Goal: Task Accomplishment & Management: Complete application form

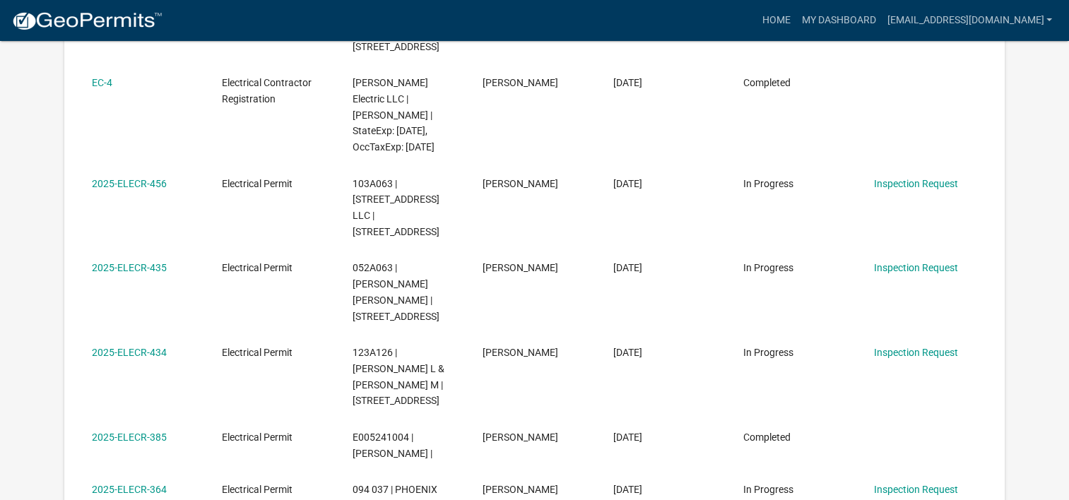
scroll to position [541, 0]
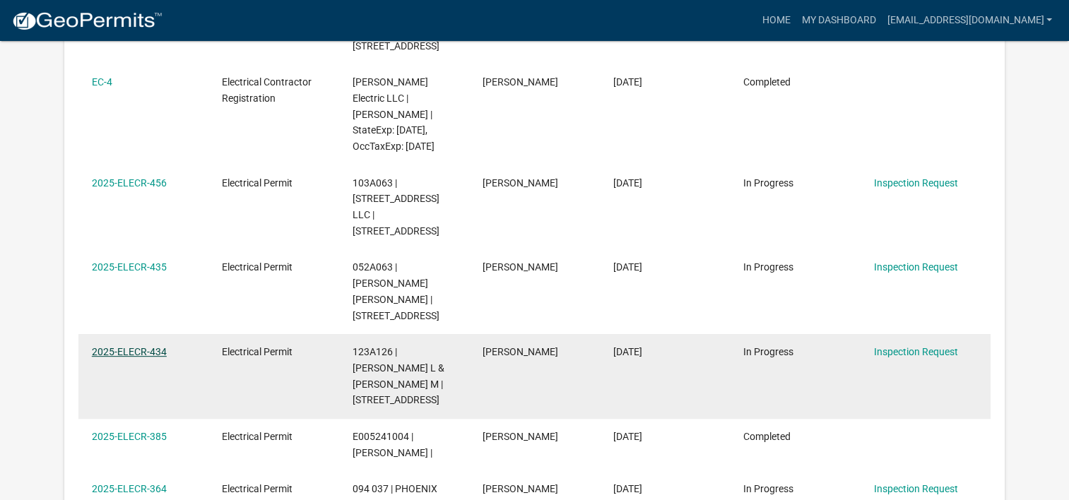
click at [149, 346] on link "2025-ELECR-434" at bounding box center [129, 351] width 75 height 11
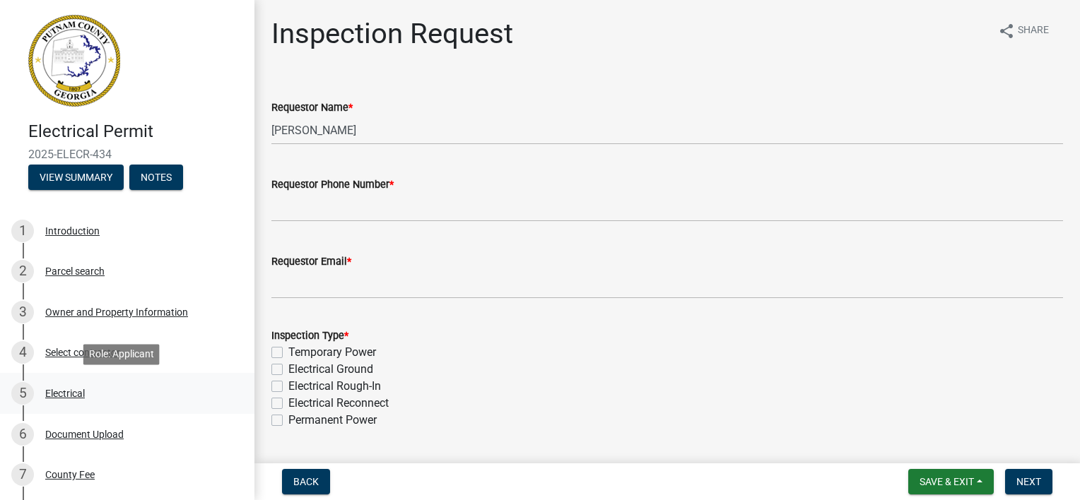
click at [57, 392] on div "Electrical" at bounding box center [65, 394] width 40 height 10
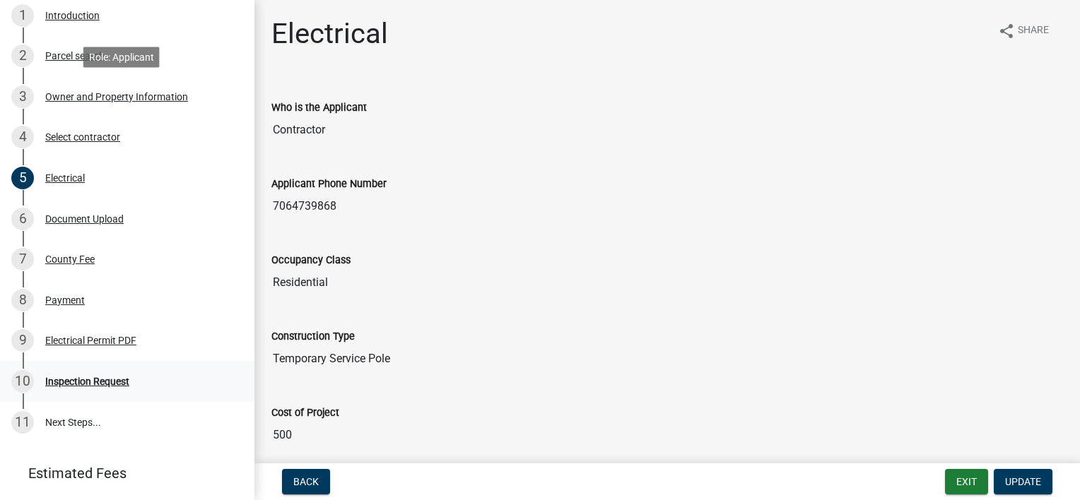
scroll to position [283, 0]
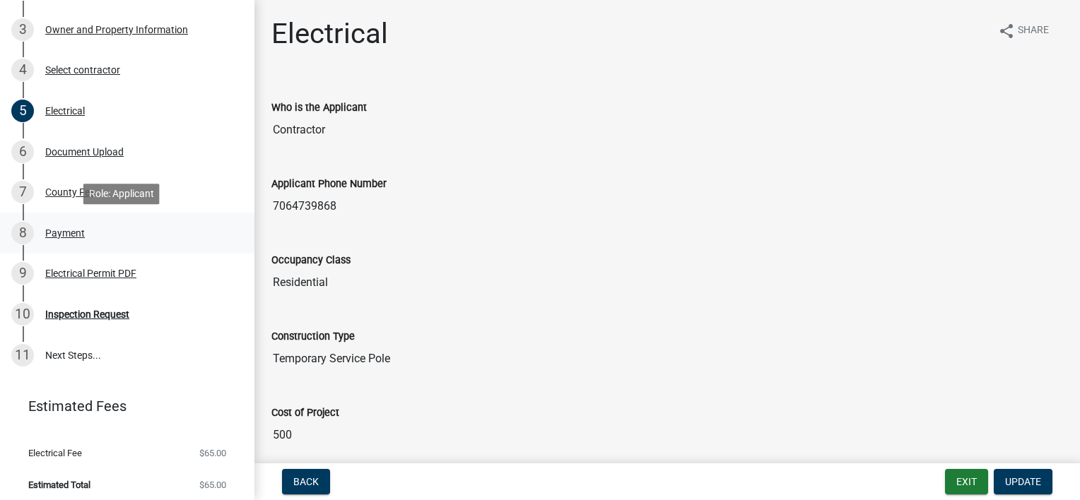
click at [69, 235] on div "Payment" at bounding box center [65, 233] width 40 height 10
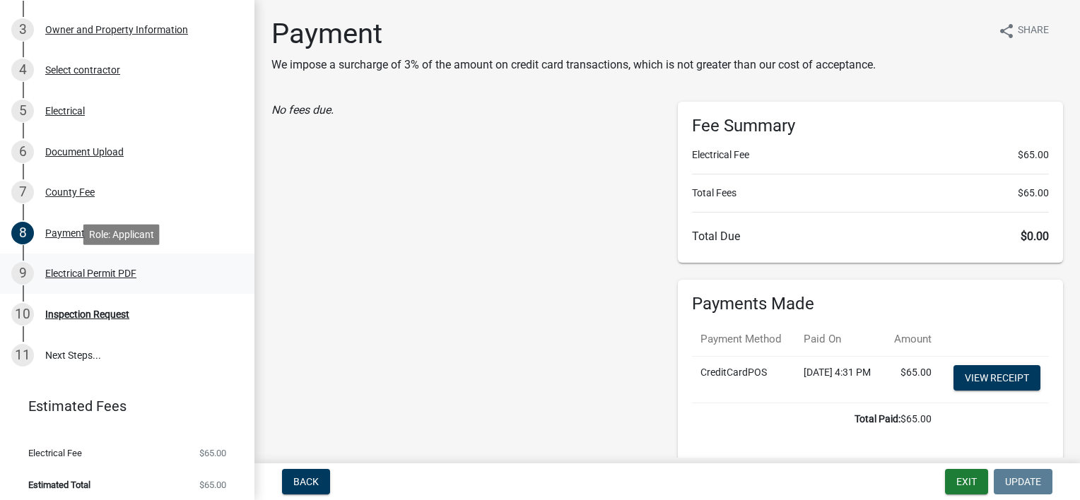
click at [73, 280] on div "9 Electrical Permit PDF" at bounding box center [121, 273] width 221 height 23
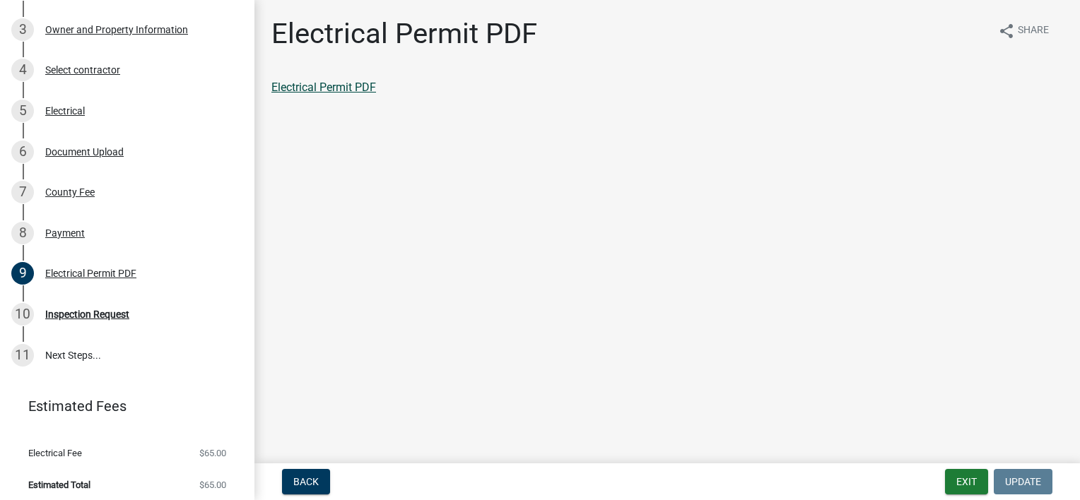
click at [361, 89] on link "Electrical Permit PDF" at bounding box center [323, 87] width 105 height 13
click at [80, 115] on div "Electrical" at bounding box center [65, 111] width 40 height 10
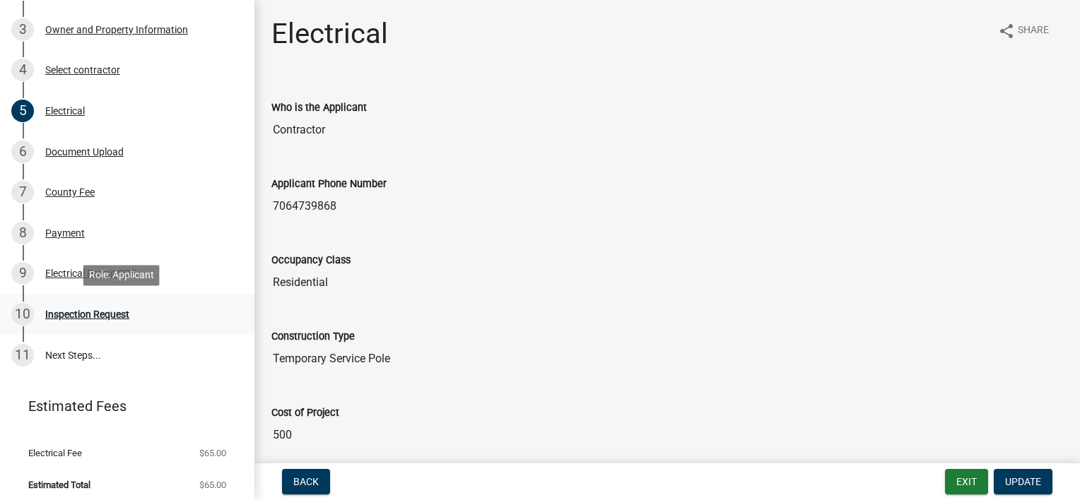
click at [62, 314] on div "Inspection Request" at bounding box center [87, 315] width 84 height 10
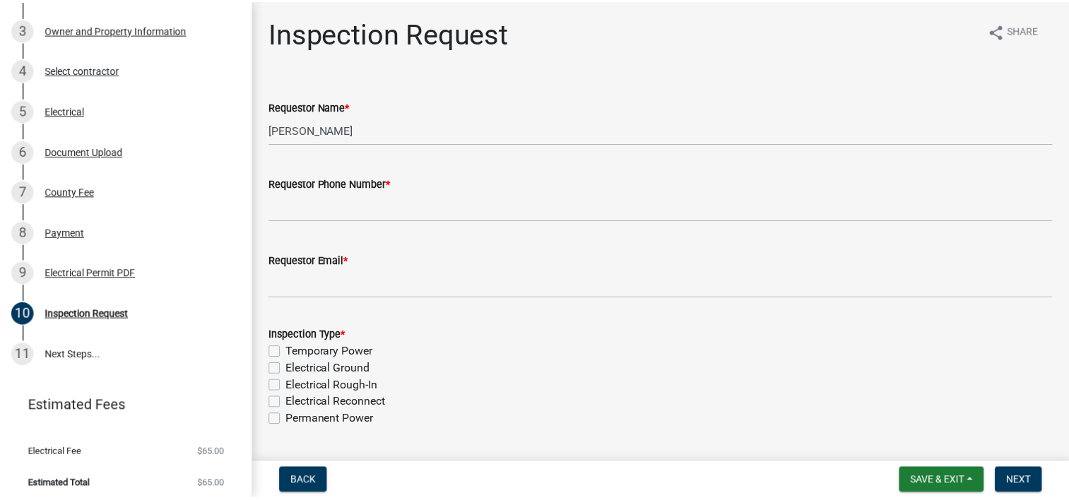
scroll to position [0, 0]
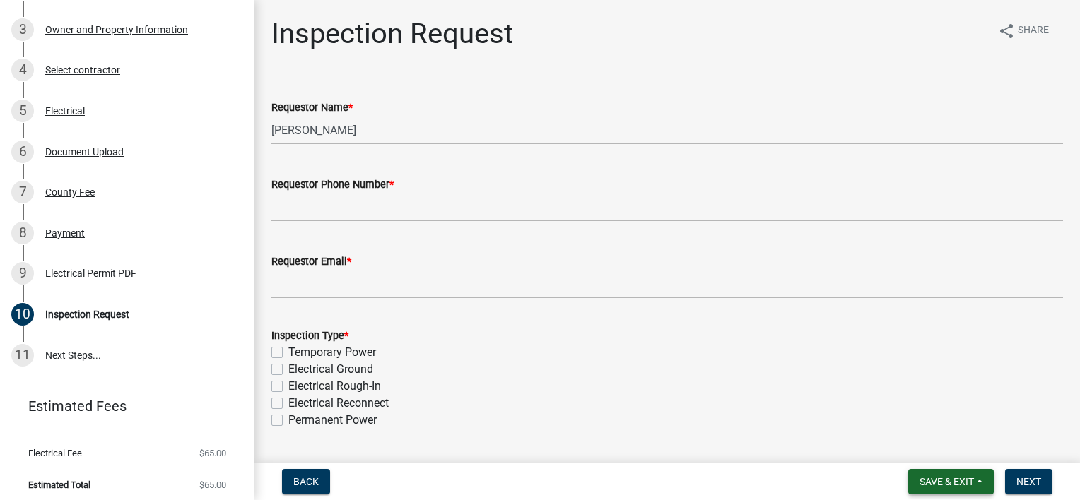
click at [941, 478] on span "Save & Exit" at bounding box center [947, 481] width 54 height 11
click at [932, 445] on button "Save & Exit" at bounding box center [937, 445] width 113 height 34
